Goal: Task Accomplishment & Management: Use online tool/utility

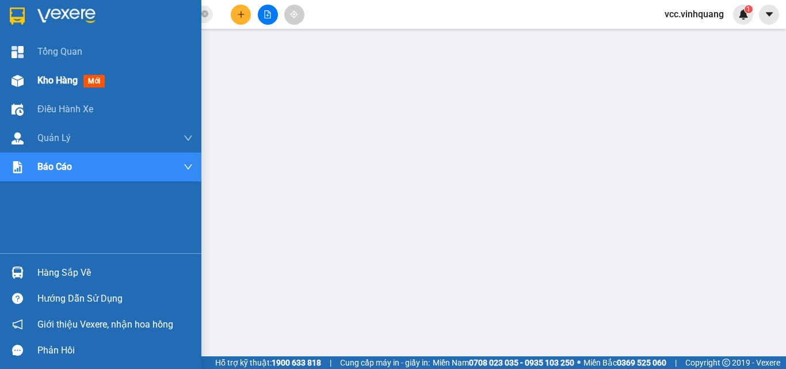
click at [53, 86] on div "Kho hàng mới" at bounding box center [73, 80] width 72 height 14
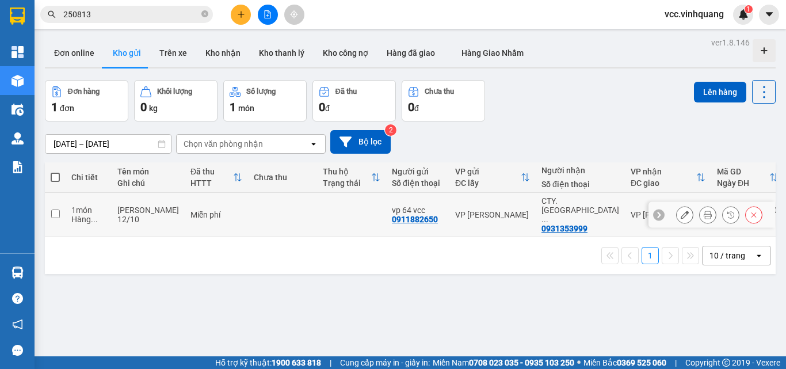
click at [52, 209] on input "checkbox" at bounding box center [55, 213] width 9 height 9
checkbox input "true"
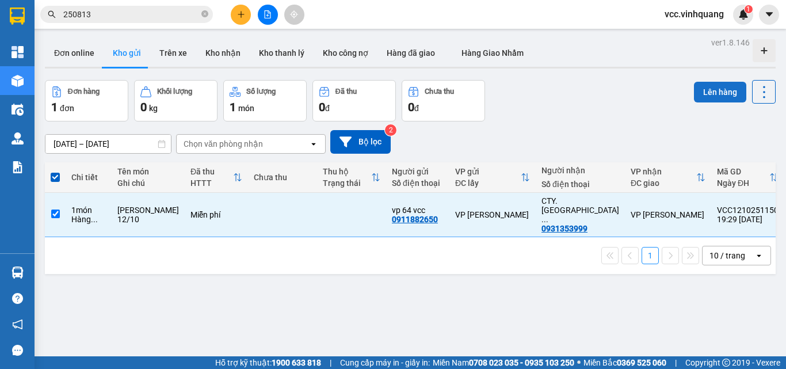
click at [703, 90] on button "Lên hàng" at bounding box center [720, 92] width 52 height 21
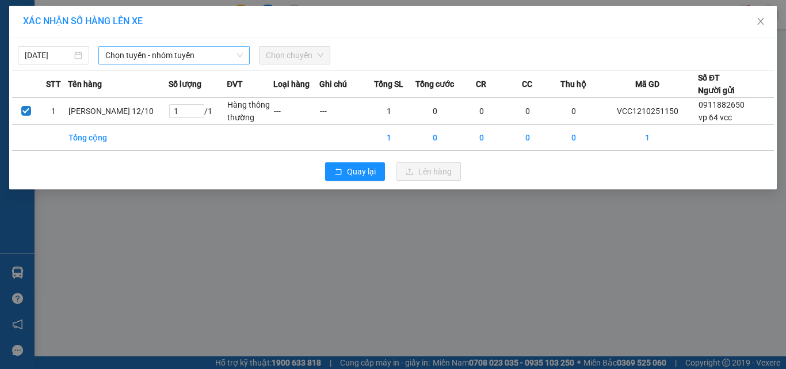
click at [137, 49] on span "Chọn tuyến - nhóm tuyến" at bounding box center [173, 55] width 137 height 17
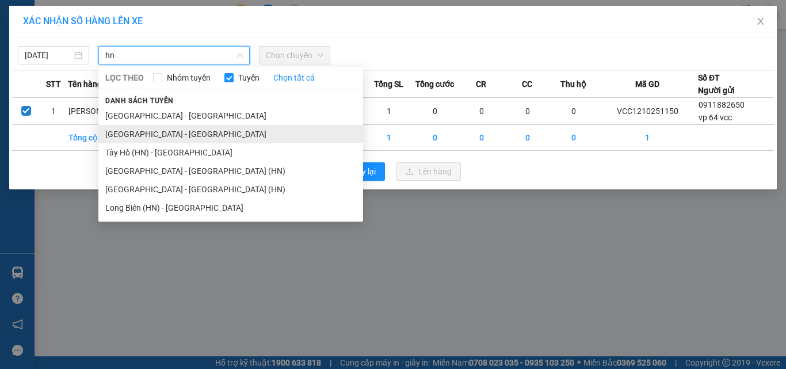
type input "hn"
click at [139, 133] on li "[GEOGRAPHIC_DATA] - [GEOGRAPHIC_DATA]" at bounding box center [230, 134] width 265 height 18
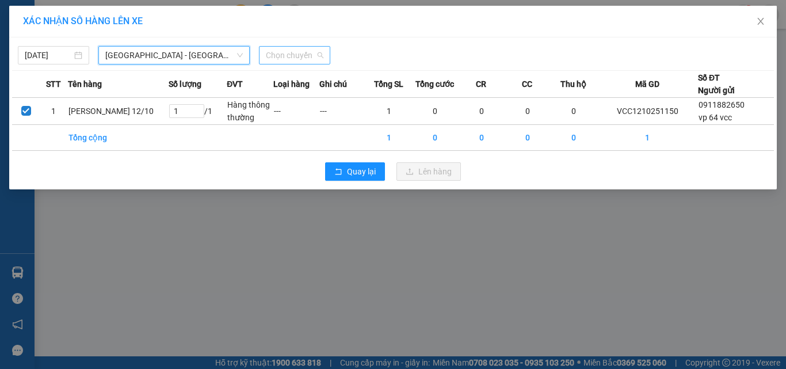
click at [300, 50] on span "Chọn chuyến" at bounding box center [295, 55] width 58 height 17
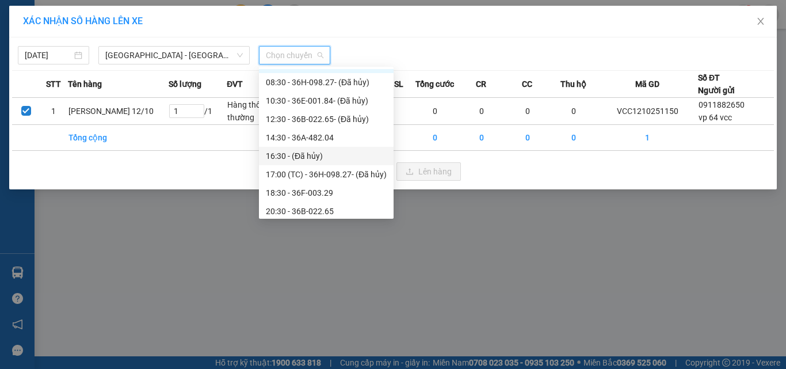
scroll to position [18, 0]
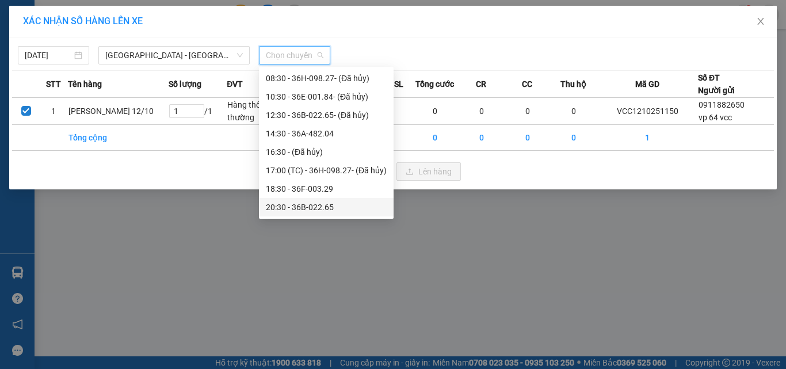
click at [323, 205] on div "20:30 - 36B-022.65" at bounding box center [326, 207] width 121 height 13
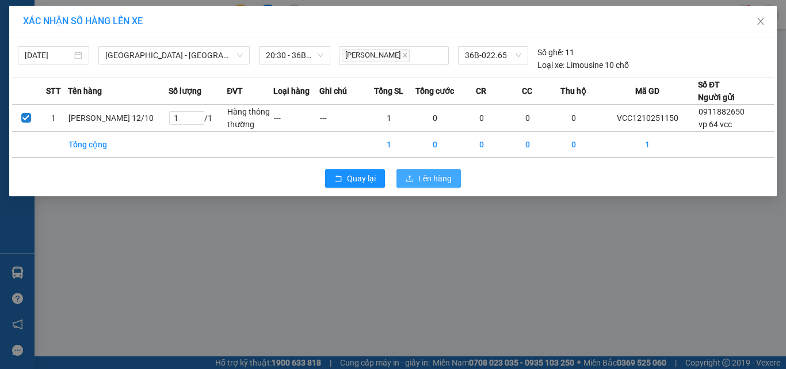
click at [427, 178] on span "Lên hàng" at bounding box center [434, 178] width 33 height 13
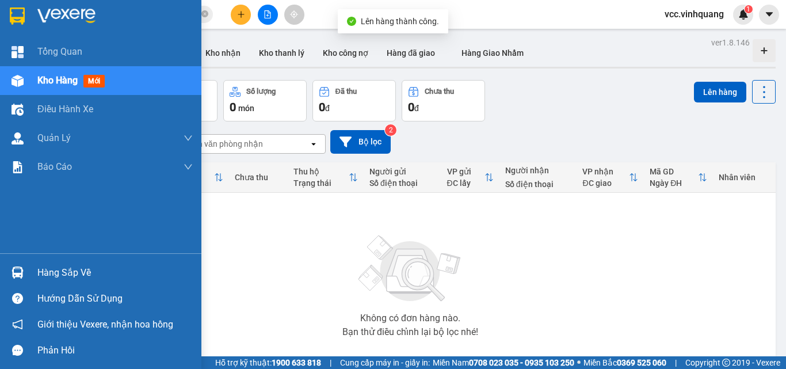
drag, startPoint x: 45, startPoint y: 271, endPoint x: 68, endPoint y: 269, distance: 22.6
click at [48, 271] on div "Hàng sắp về" at bounding box center [114, 272] width 155 height 17
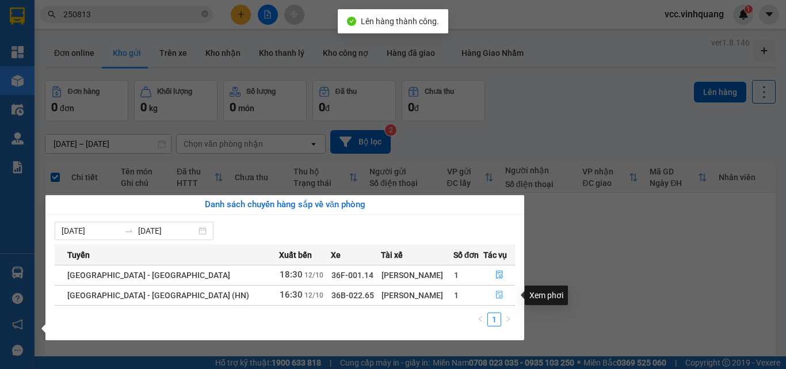
click at [495, 296] on icon "file-done" at bounding box center [499, 294] width 8 height 8
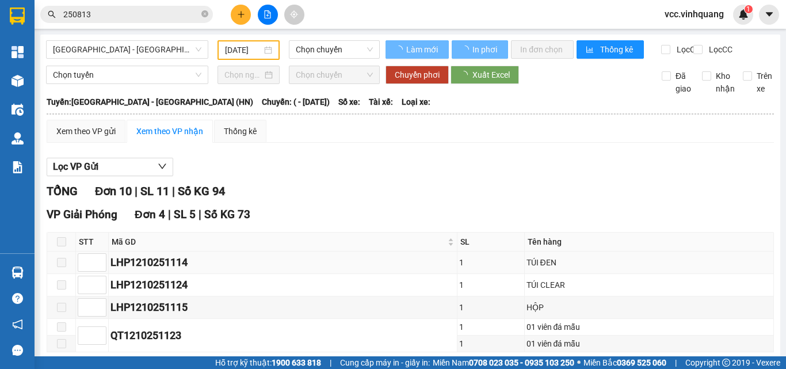
type input "[DATE]"
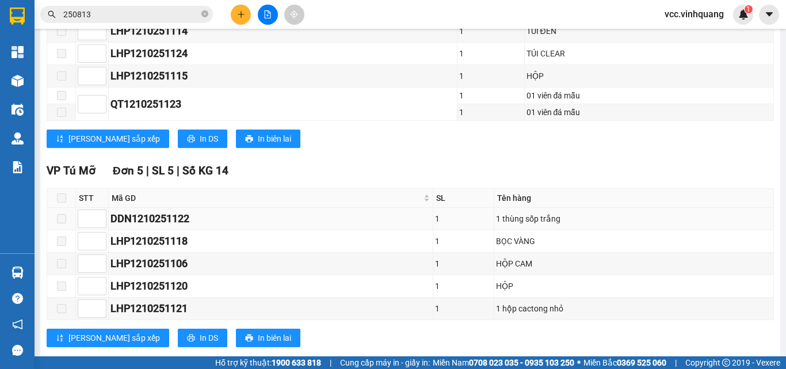
scroll to position [372, 0]
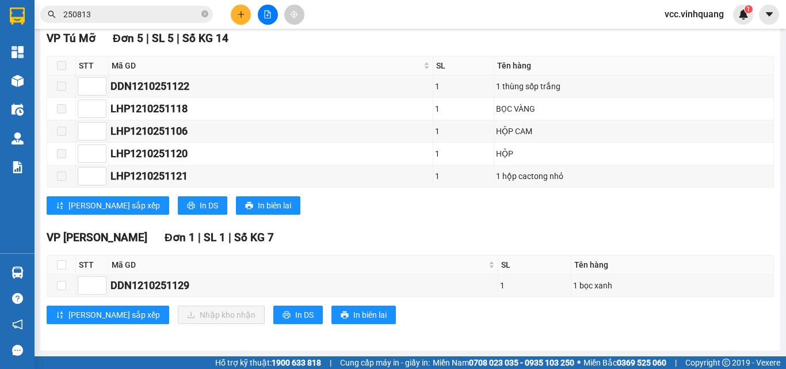
click at [56, 262] on th at bounding box center [61, 264] width 29 height 19
click at [60, 284] on input "checkbox" at bounding box center [61, 285] width 9 height 9
checkbox input "true"
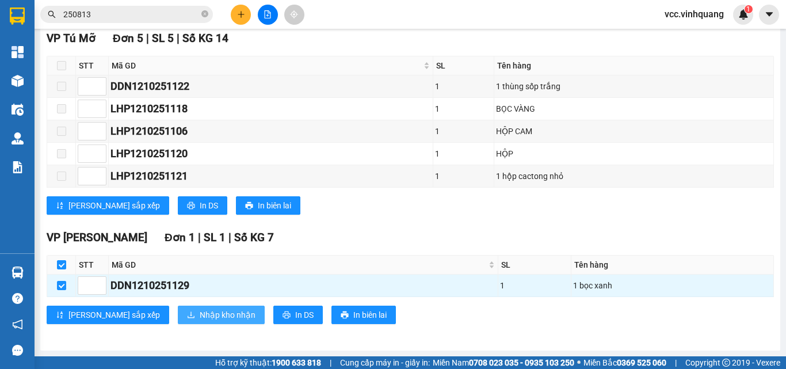
click at [200, 312] on span "Nhập kho nhận" at bounding box center [228, 314] width 56 height 13
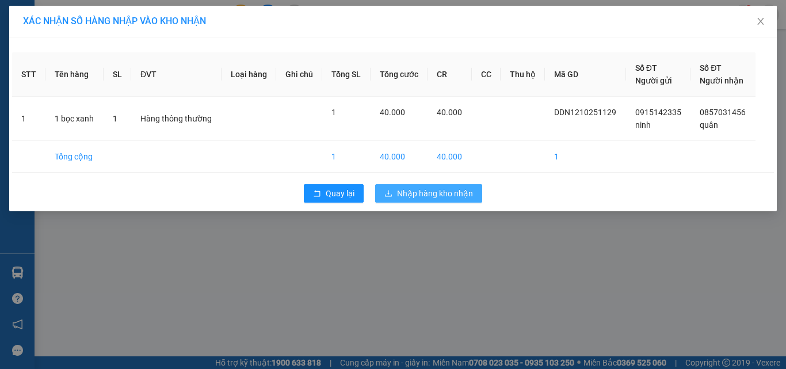
drag, startPoint x: 457, startPoint y: 193, endPoint x: 437, endPoint y: 194, distance: 20.2
click at [457, 193] on span "Nhập hàng kho nhận" at bounding box center [435, 193] width 76 height 13
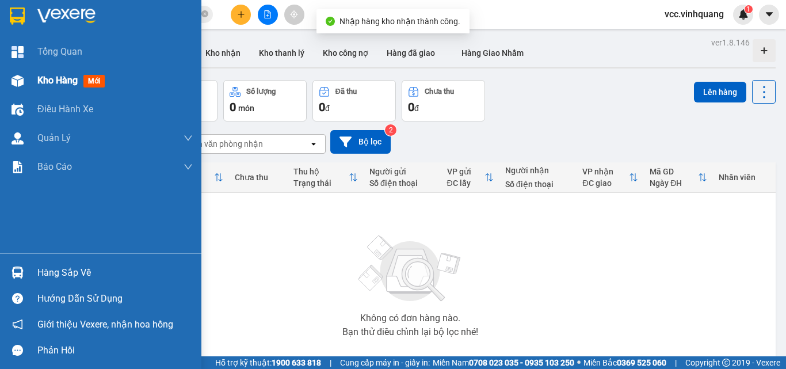
click at [48, 72] on div "Kho hàng mới" at bounding box center [114, 80] width 155 height 29
